Goal: Use online tool/utility: Utilize a website feature to perform a specific function

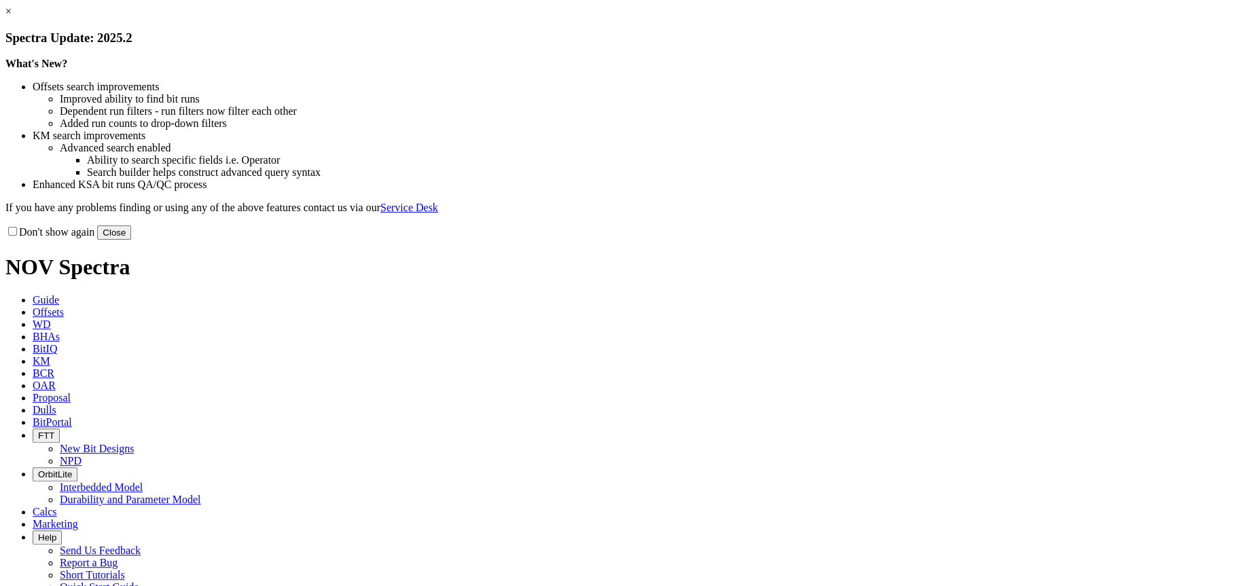
drag, startPoint x: 895, startPoint y: 369, endPoint x: 896, endPoint y: 351, distance: 17.7
click at [131, 240] on button "Close" at bounding box center [114, 232] width 34 height 14
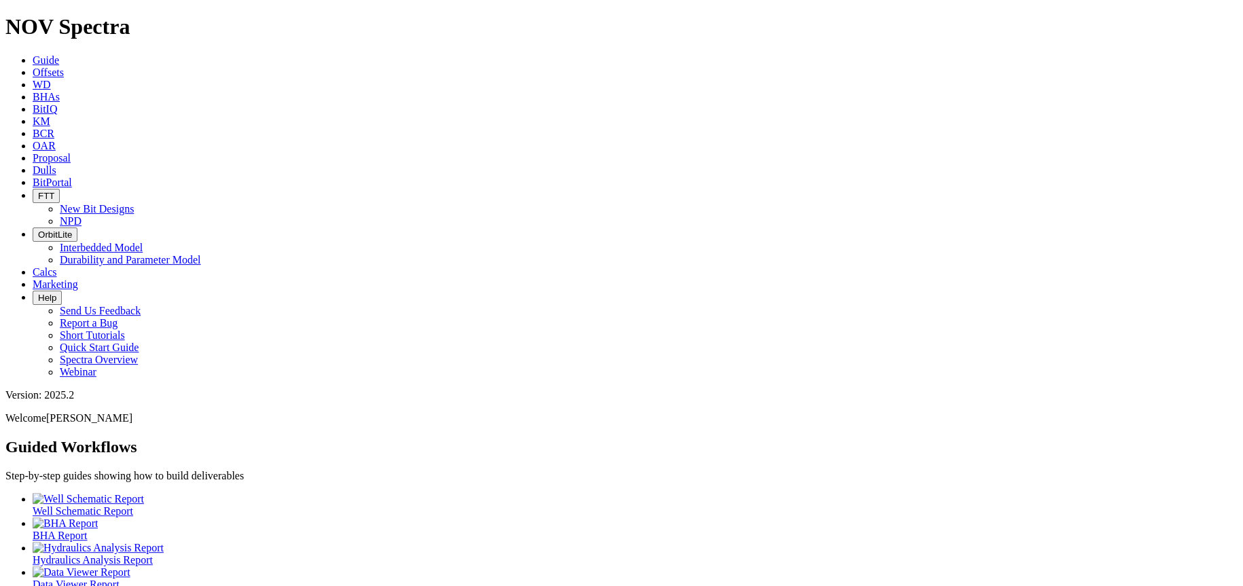
click at [33, 266] on icon at bounding box center [33, 272] width 0 height 12
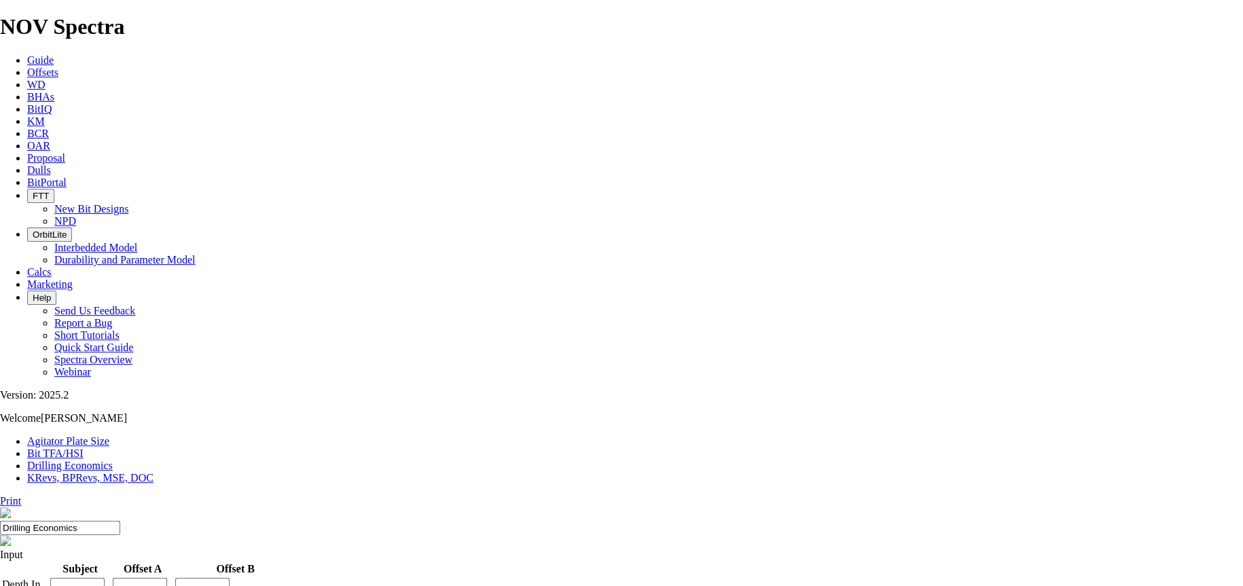
click at [84, 448] on link "Bit TFA/HSI" at bounding box center [55, 454] width 56 height 12
click at [120, 573] on input "Hole Size" at bounding box center [60, 580] width 120 height 14
type input "8.5"
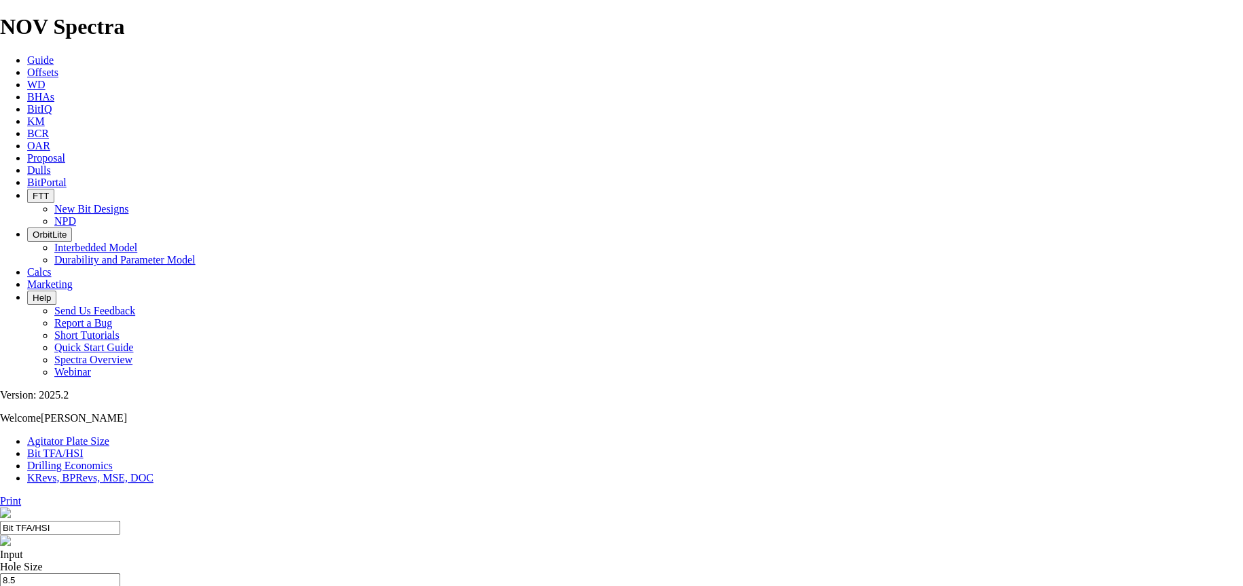
drag, startPoint x: 492, startPoint y: 356, endPoint x: 460, endPoint y: 356, distance: 32.6
type input "5"
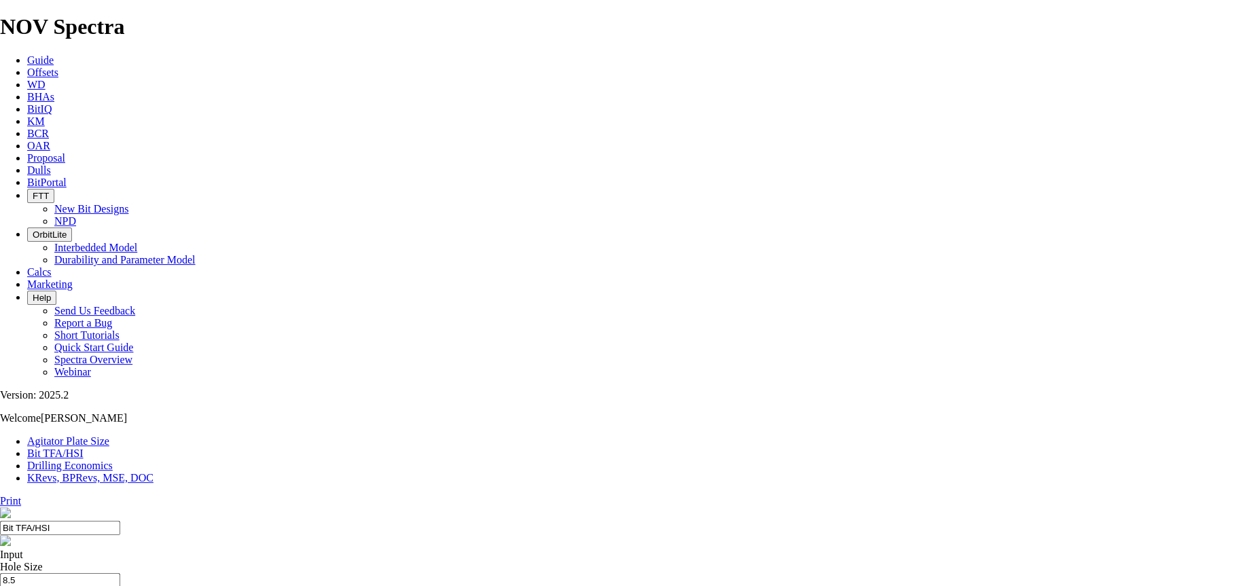
type input "12.2"
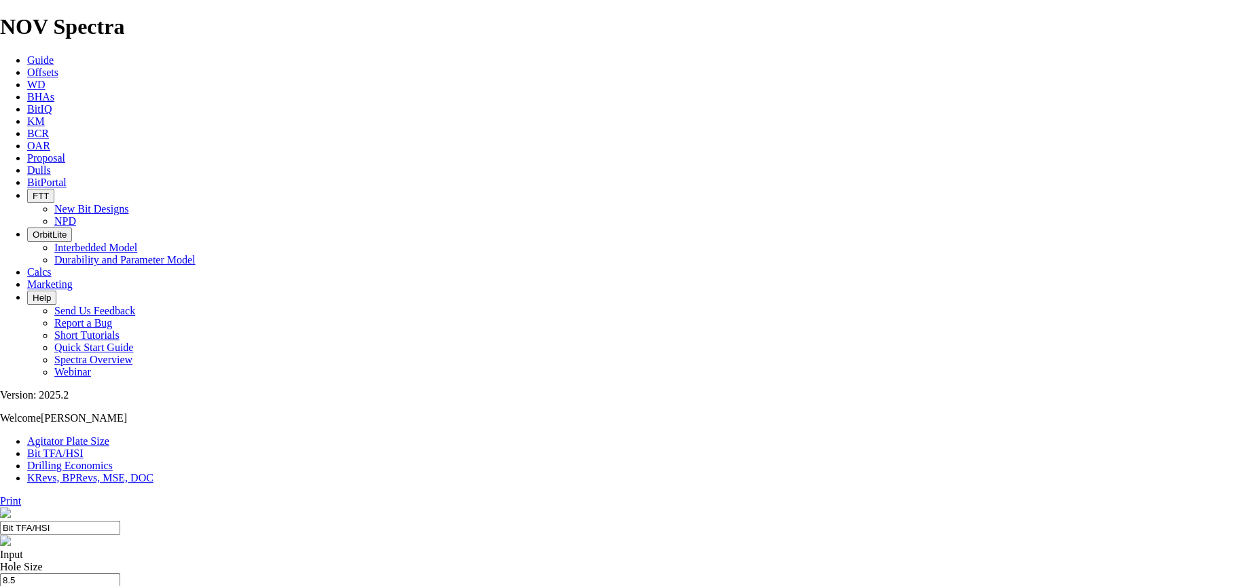
drag, startPoint x: 407, startPoint y: 309, endPoint x: 368, endPoint y: 310, distance: 38.7
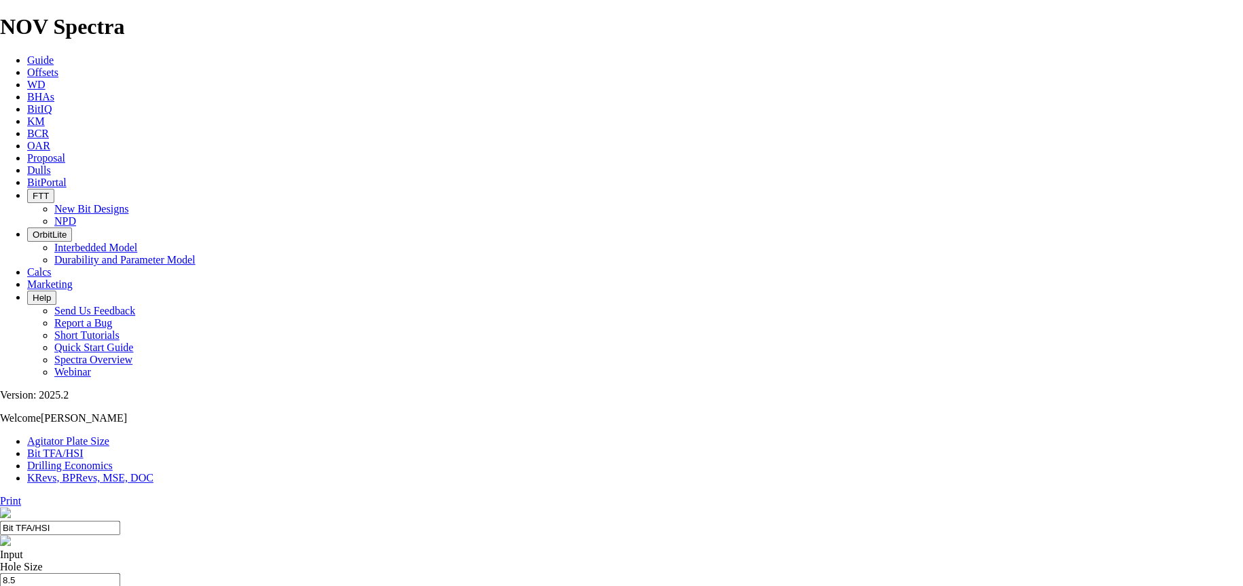
select select "number:13"
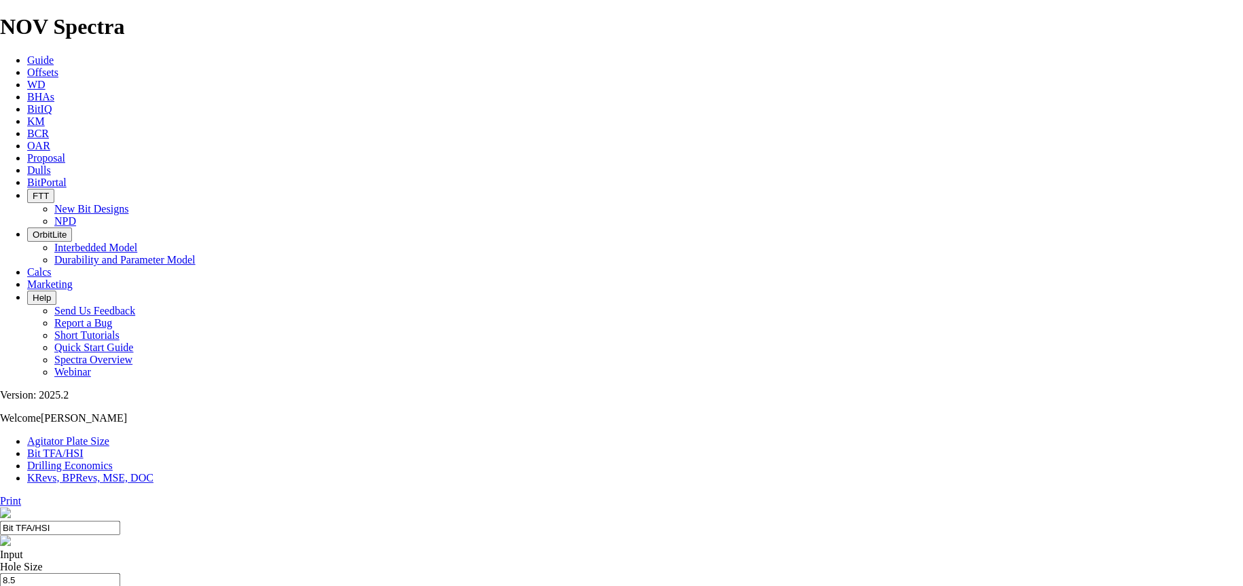
select select "number:13"
select select "number:14"
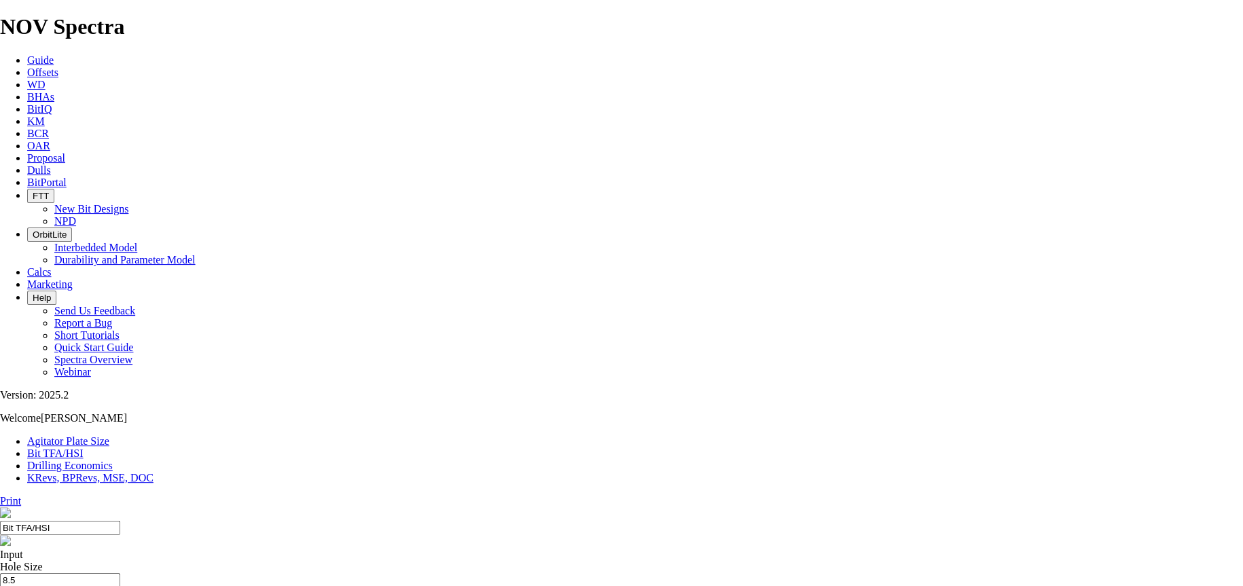
drag, startPoint x: 782, startPoint y: 192, endPoint x: 804, endPoint y: 192, distance: 21.7
